Goal: Ask a question

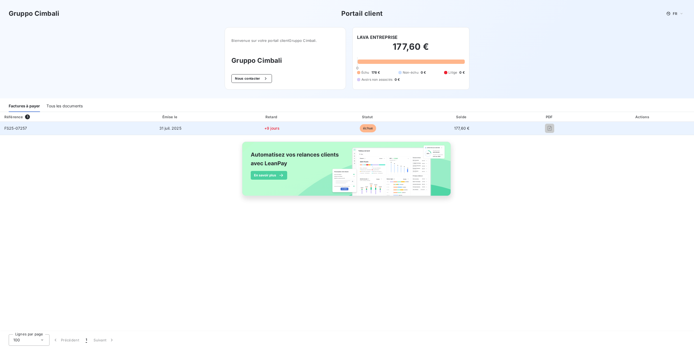
click at [260, 131] on td "+9 jours" at bounding box center [271, 128] width 97 height 13
click at [170, 130] on span "31 juil. 2025" at bounding box center [170, 128] width 22 height 5
click at [561, 126] on div at bounding box center [550, 128] width 75 height 9
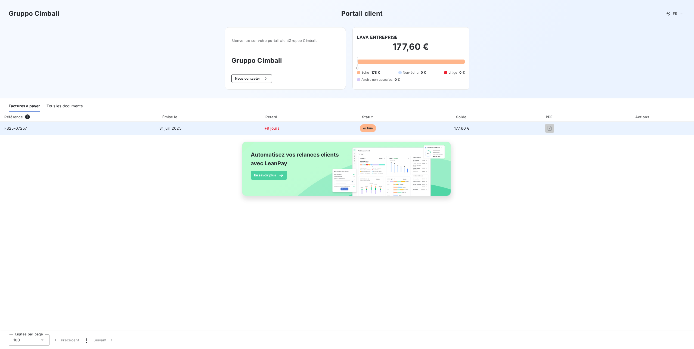
drag, startPoint x: 561, startPoint y: 126, endPoint x: 554, endPoint y: 129, distance: 7.4
click at [554, 129] on div at bounding box center [550, 128] width 75 height 9
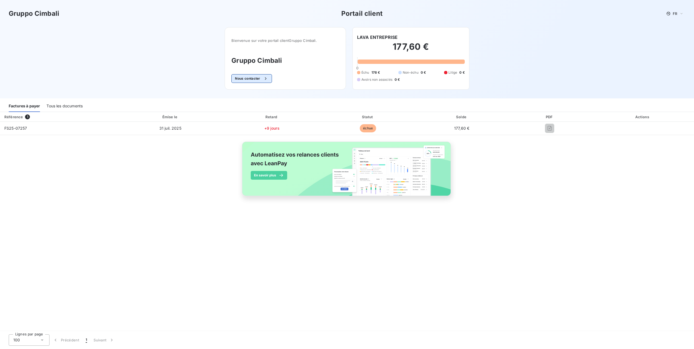
click at [258, 76] on button "Nous contacter" at bounding box center [252, 78] width 40 height 9
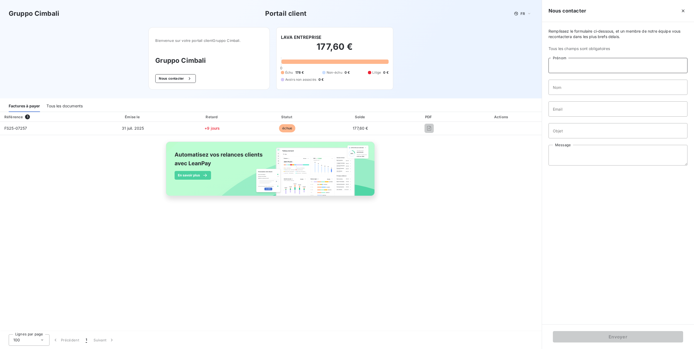
click at [572, 60] on input "Prénom" at bounding box center [618, 65] width 139 height 15
type input "MARINE"
type input "HAUTREUX"
type input "[EMAIL_ADDRESS][DOMAIN_NAME]"
drag, startPoint x: 620, startPoint y: 107, endPoint x: 456, endPoint y: 120, distance: 164.8
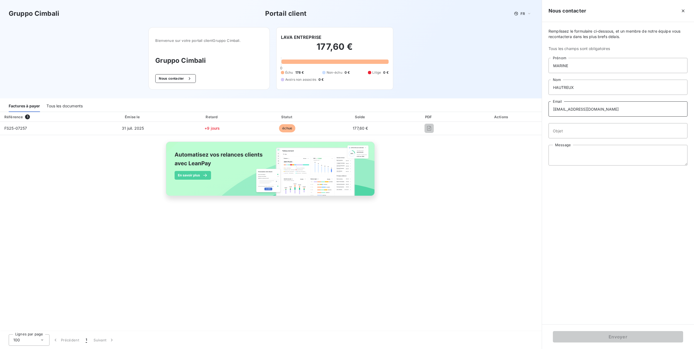
click at [456, 120] on div "Gruppo Cimbali Portail client FR Bienvenue sur votre portail client Gruppo Cimb…" at bounding box center [347, 174] width 694 height 349
type input "[EMAIL_ADDRESS][DOMAIN_NAME]"
click at [582, 129] on input "Objet" at bounding box center [618, 130] width 139 height 15
type input "demande de facture"
click at [593, 161] on textarea "Message" at bounding box center [618, 155] width 139 height 21
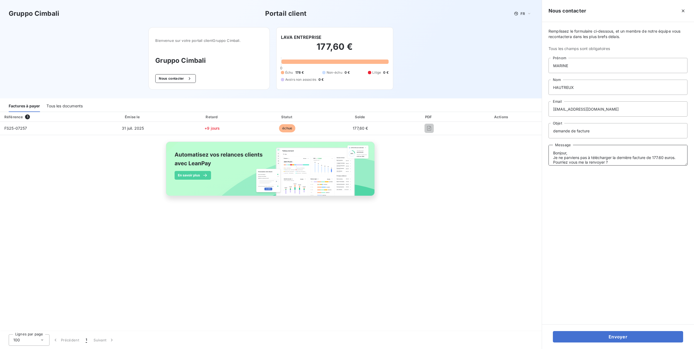
scroll to position [4, 0]
type textarea "Bonjour, Je ne parviens pas à télécharger la dernière facture de 177.60 euros. …"
click at [647, 340] on button "Envoyer" at bounding box center [618, 336] width 130 height 11
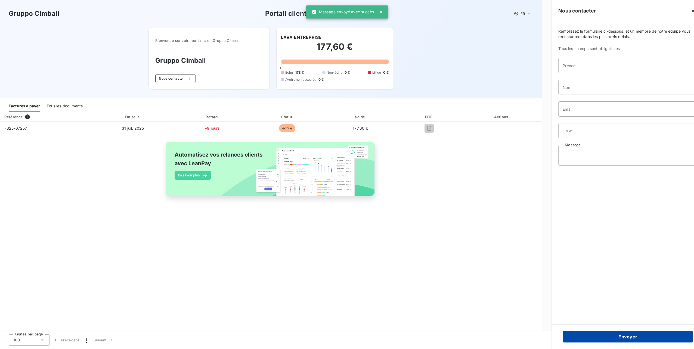
scroll to position [0, 0]
